Goal: Obtain resource: Obtain resource

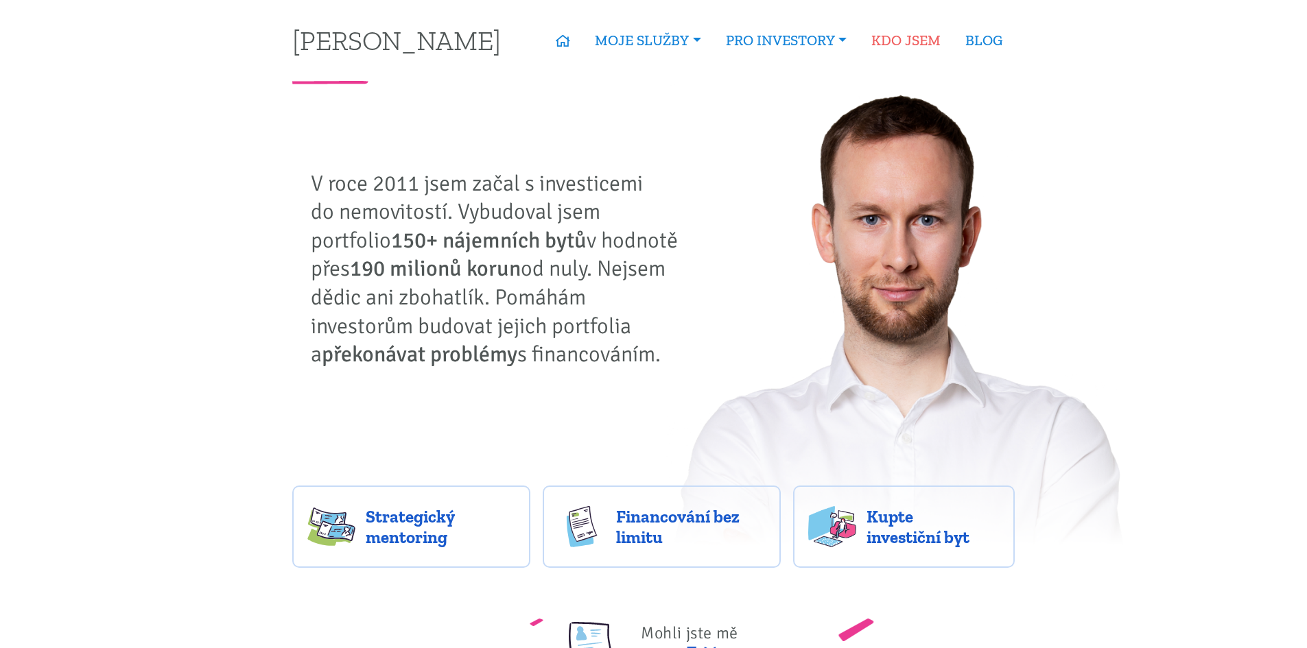
click at [894, 45] on link "KDO JSEM" at bounding box center [906, 41] width 94 height 32
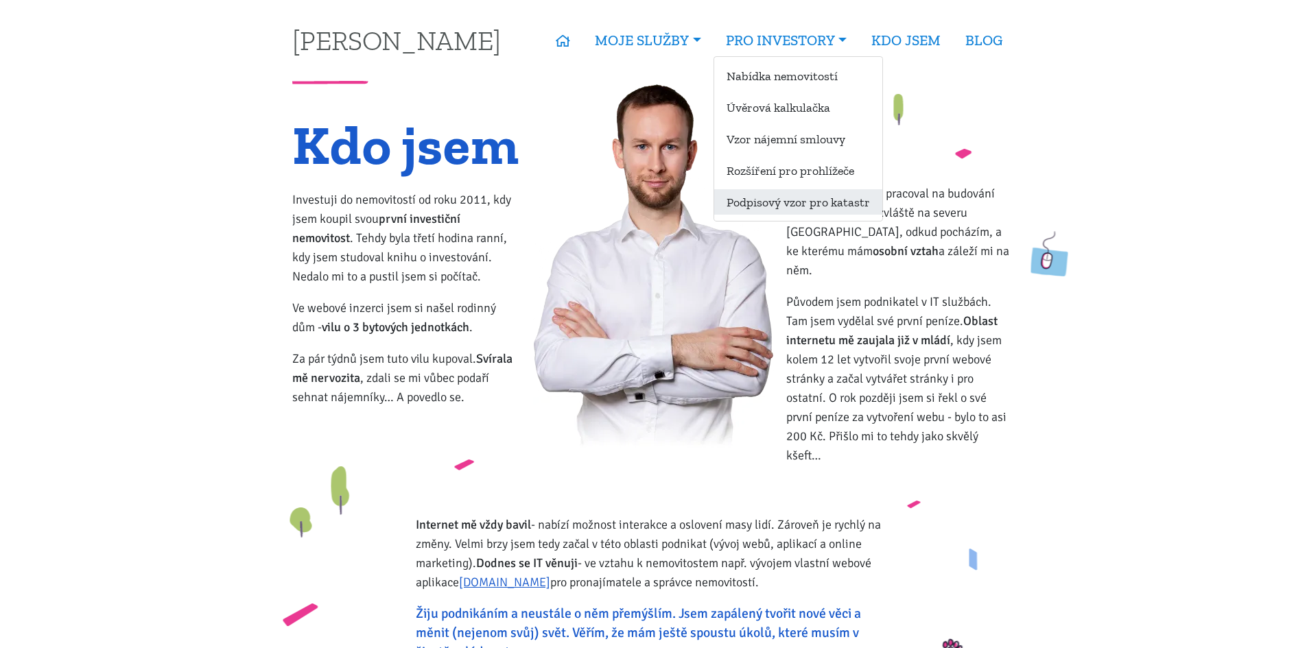
click at [791, 200] on link "Podpisový vzor pro katastr" at bounding box center [798, 201] width 168 height 25
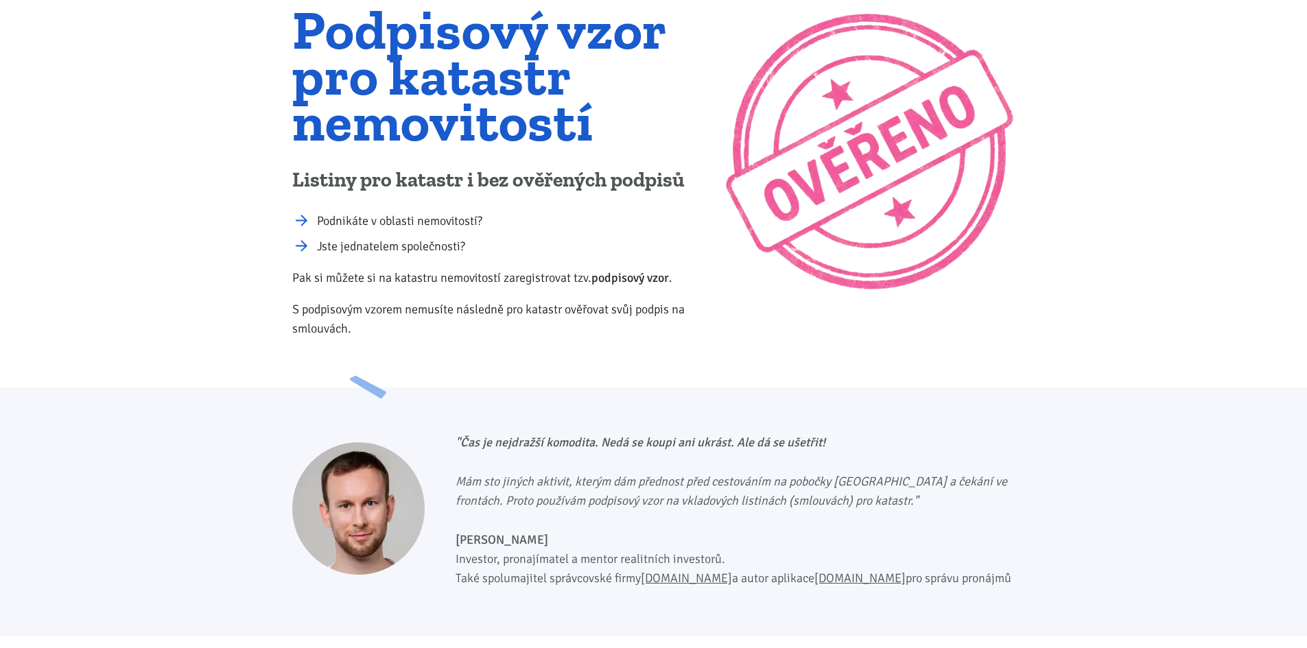
scroll to position [137, 0]
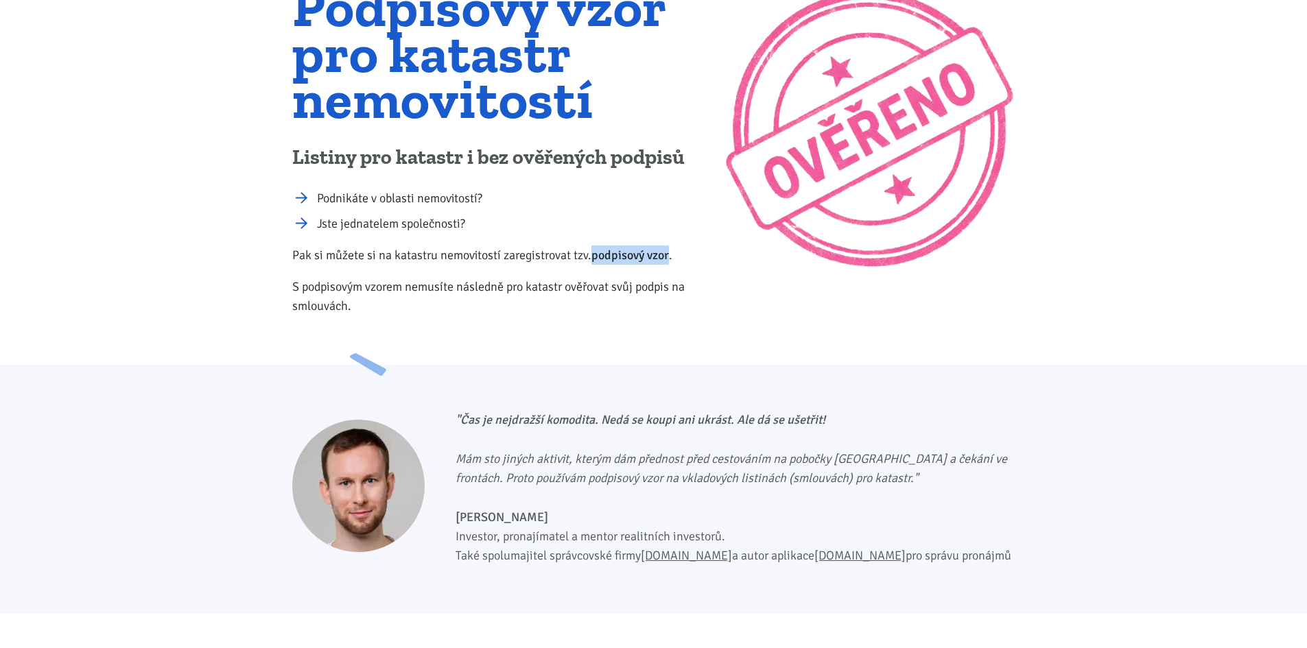
drag, startPoint x: 669, startPoint y: 253, endPoint x: 596, endPoint y: 257, distance: 73.5
click at [596, 257] on b "podpisový vzor" at bounding box center [630, 255] width 78 height 15
click at [477, 275] on div "Podpisový vzor pro katastr nemovitostí Listiny pro katastr i bez ověřených podp…" at bounding box center [499, 156] width 432 height 344
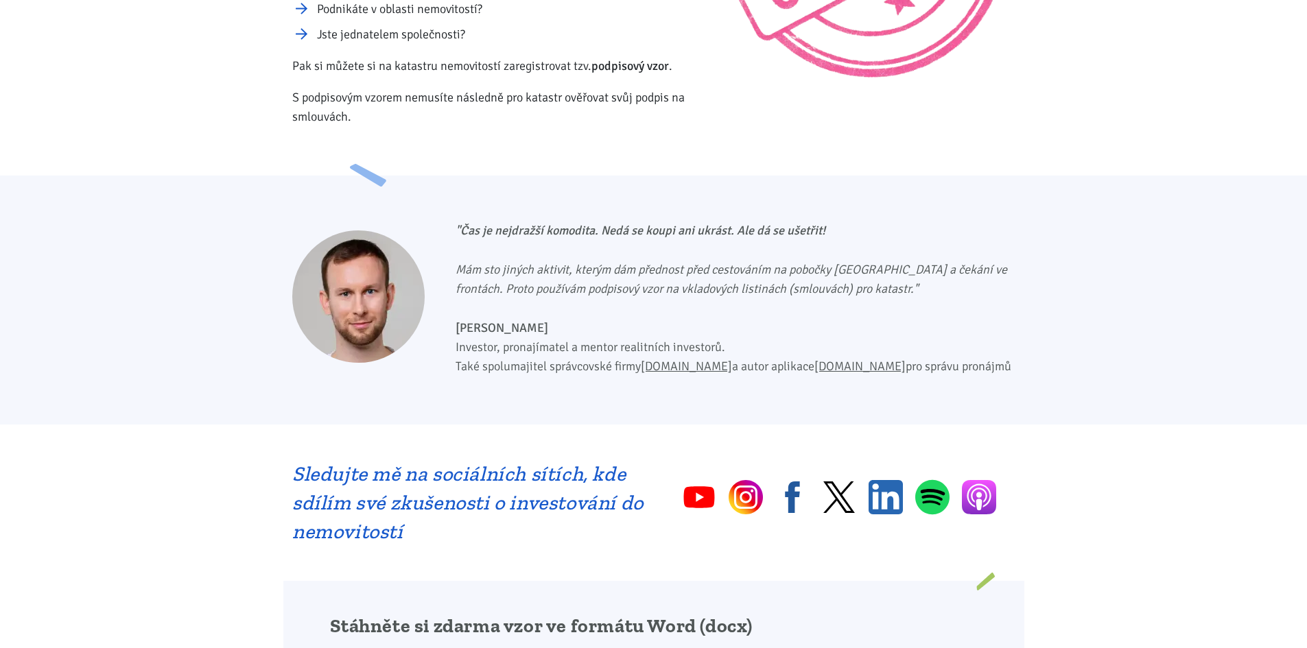
scroll to position [343, 0]
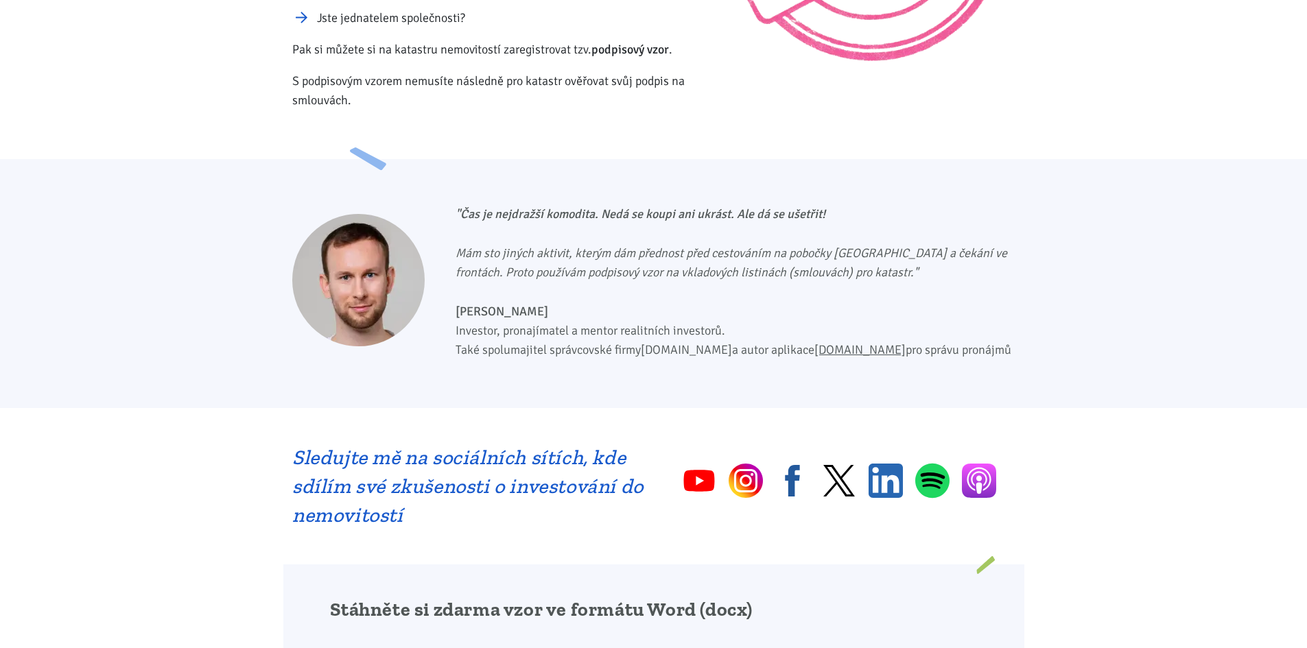
click at [677, 351] on link "[DOMAIN_NAME]" at bounding box center [686, 349] width 91 height 15
drag, startPoint x: 528, startPoint y: 309, endPoint x: 457, endPoint y: 311, distance: 70.7
click at [457, 311] on p "[PERSON_NAME] Investor, pronajímatel a mentor realitních investorů. Také spolum…" at bounding box center [735, 331] width 559 height 58
copy b "[PERSON_NAME]"
